Goal: Task Accomplishment & Management: Use online tool/utility

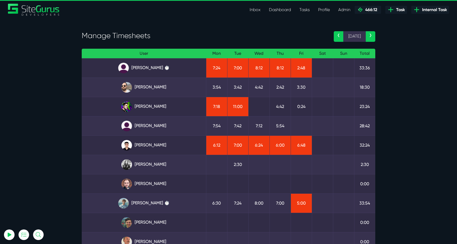
select select "0"
click at [147, 69] on link "Angel Dagondon" at bounding box center [144, 68] width 116 height 11
click at [156, 204] on link "Matt Jones" at bounding box center [144, 203] width 116 height 11
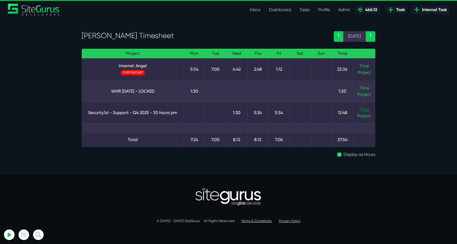
click at [364, 108] on link "Time" at bounding box center [365, 109] width 10 height 5
click at [367, 65] on link "Time" at bounding box center [365, 65] width 10 height 5
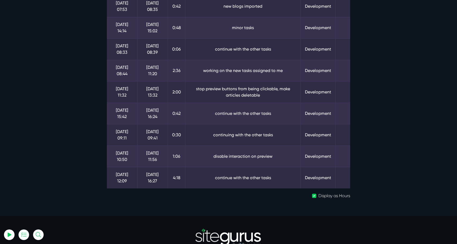
scroll to position [101, 0]
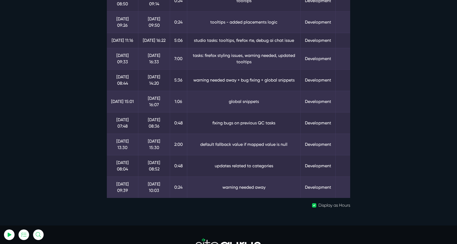
scroll to position [82, 0]
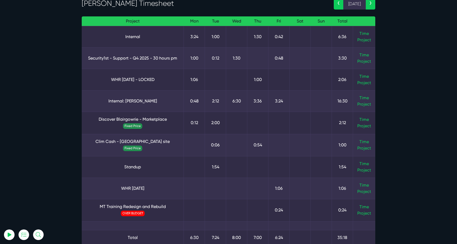
scroll to position [32, 0]
click at [363, 208] on link "Time" at bounding box center [365, 207] width 10 height 5
click at [361, 97] on link "Time" at bounding box center [365, 98] width 10 height 5
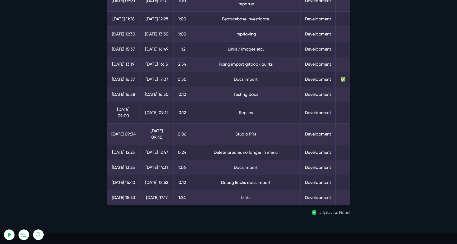
scroll to position [131, 0]
